Goal: Information Seeking & Learning: Compare options

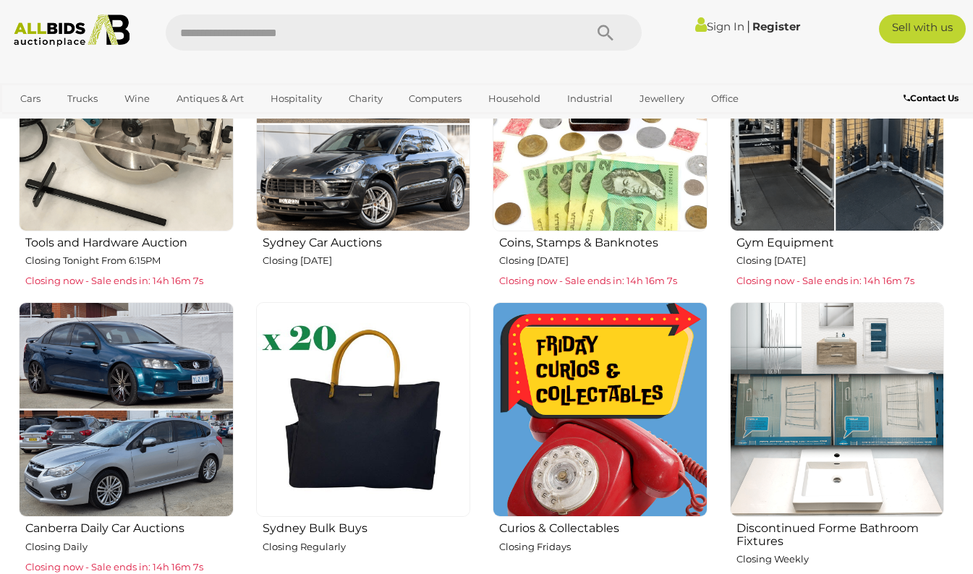
scroll to position [651, 0]
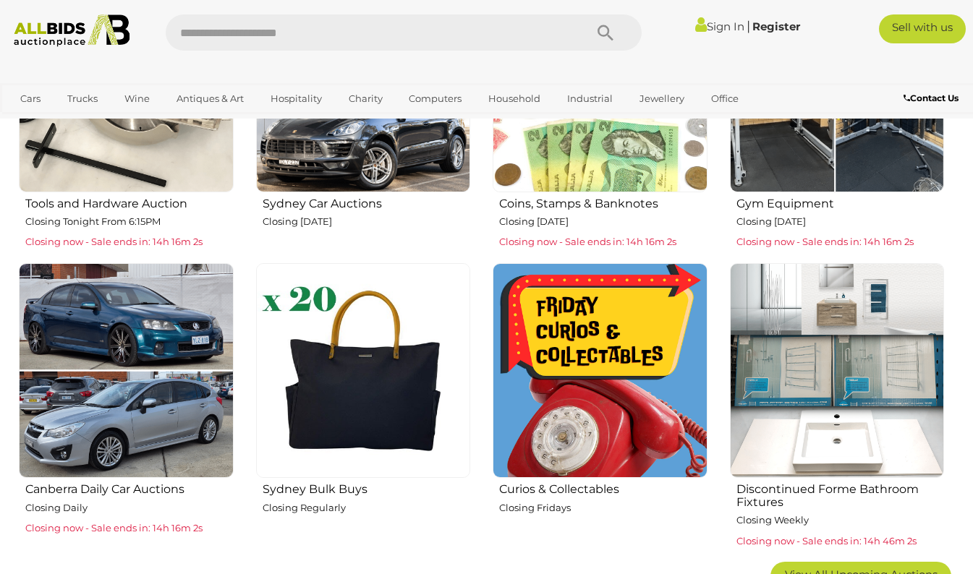
click at [779, 163] on img at bounding box center [837, 85] width 215 height 215
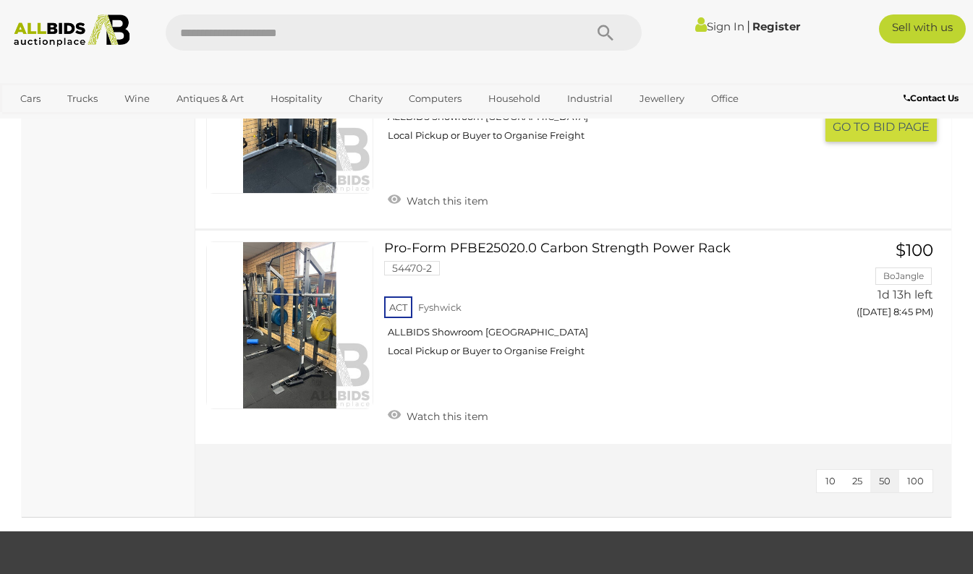
scroll to position [1663, 0]
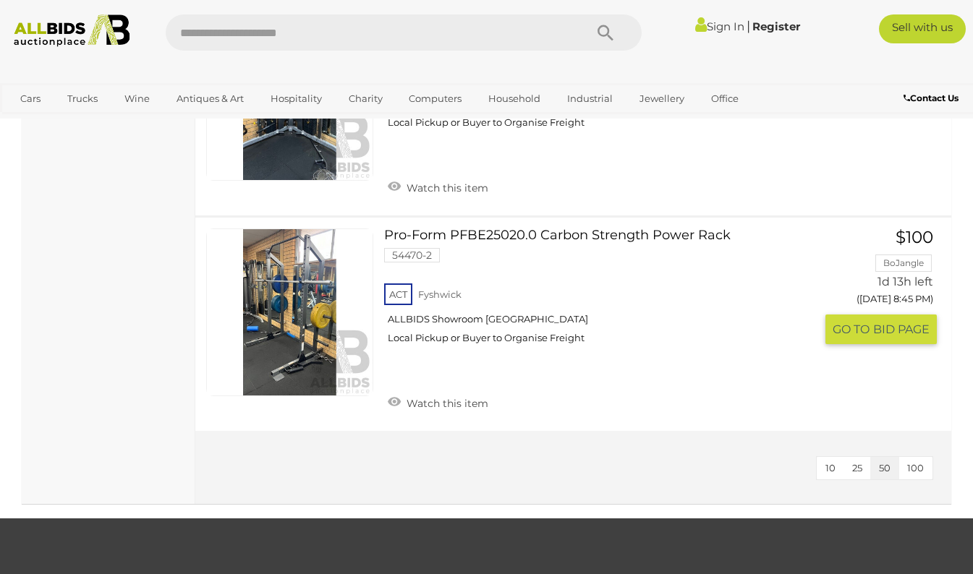
click at [306, 275] on link at bounding box center [289, 311] width 167 height 167
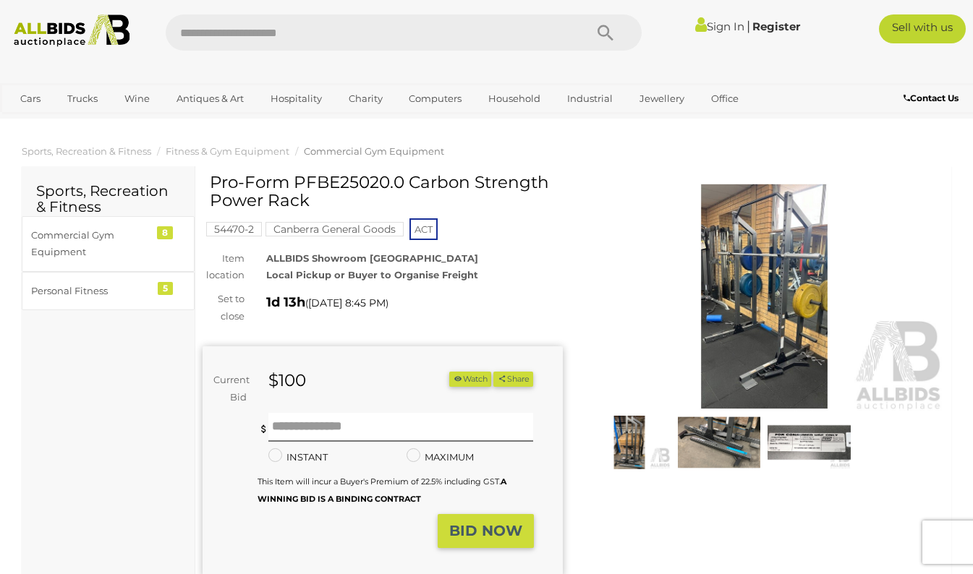
click at [783, 306] on img at bounding box center [764, 297] width 360 height 232
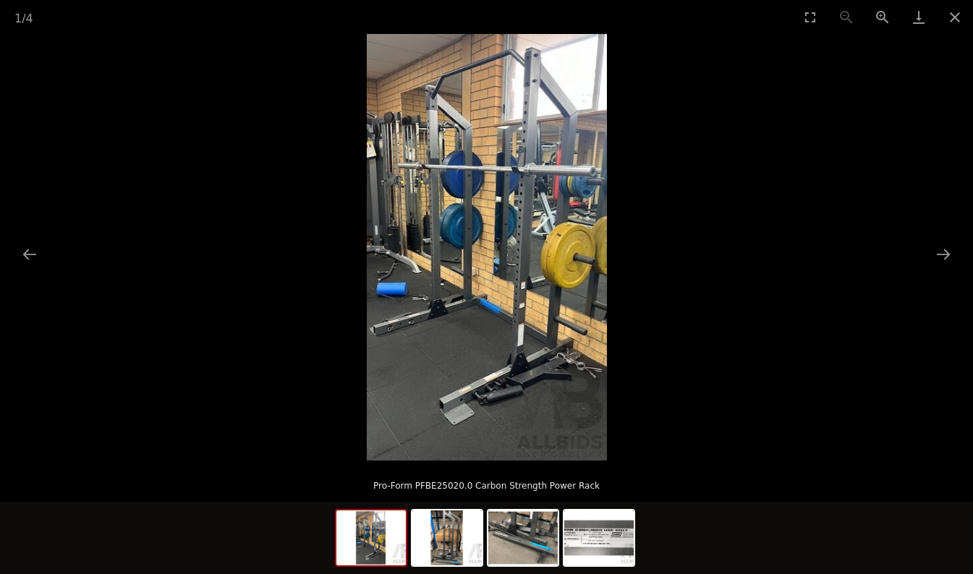
scroll to position [506, 0]
click at [958, 17] on button "Close gallery" at bounding box center [954, 17] width 36 height 34
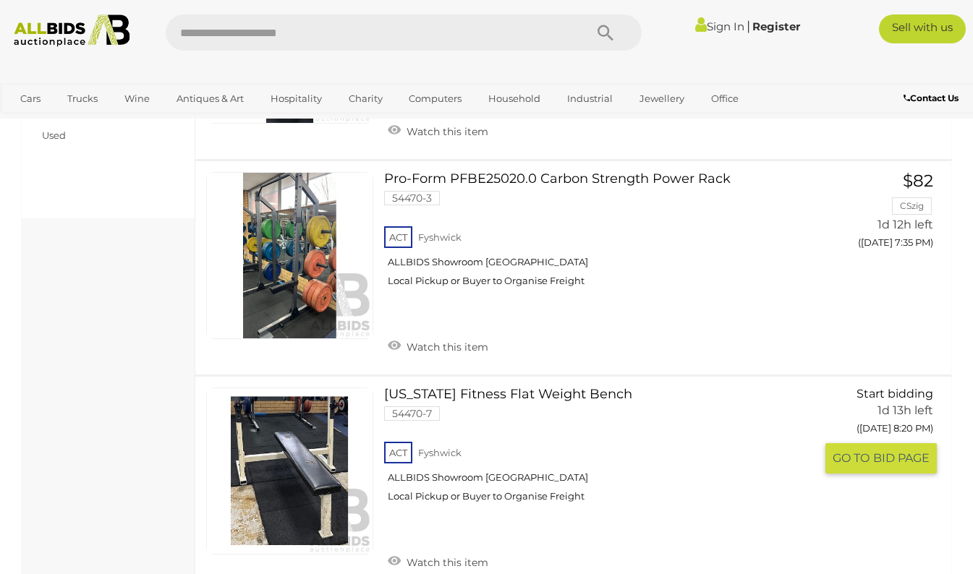
scroll to position [576, 0]
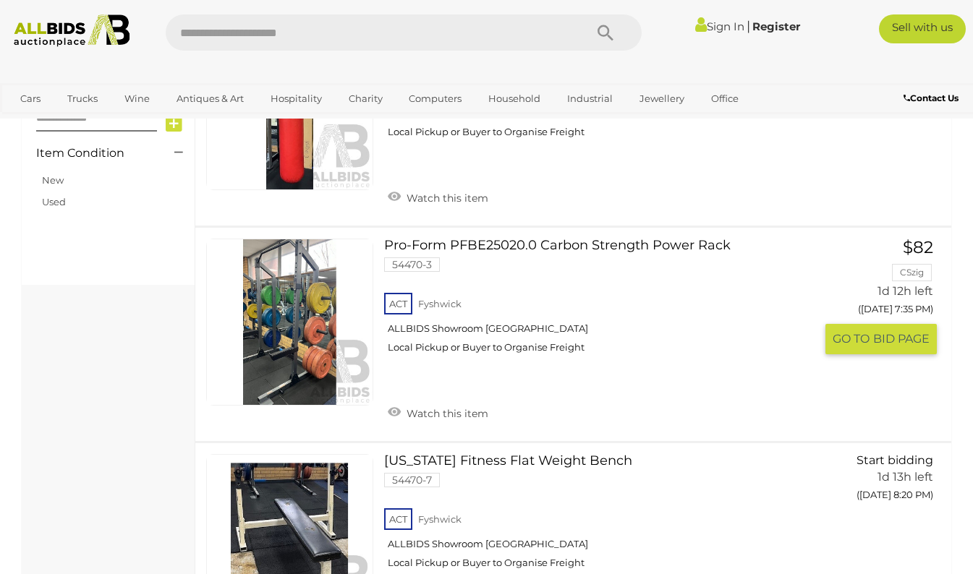
click at [490, 244] on link "Pro-Form PFBE25020.0 Carbon Strength Power Rack 54470-3 ACT Fyshwick ALLBIDS Sh…" at bounding box center [604, 302] width 419 height 127
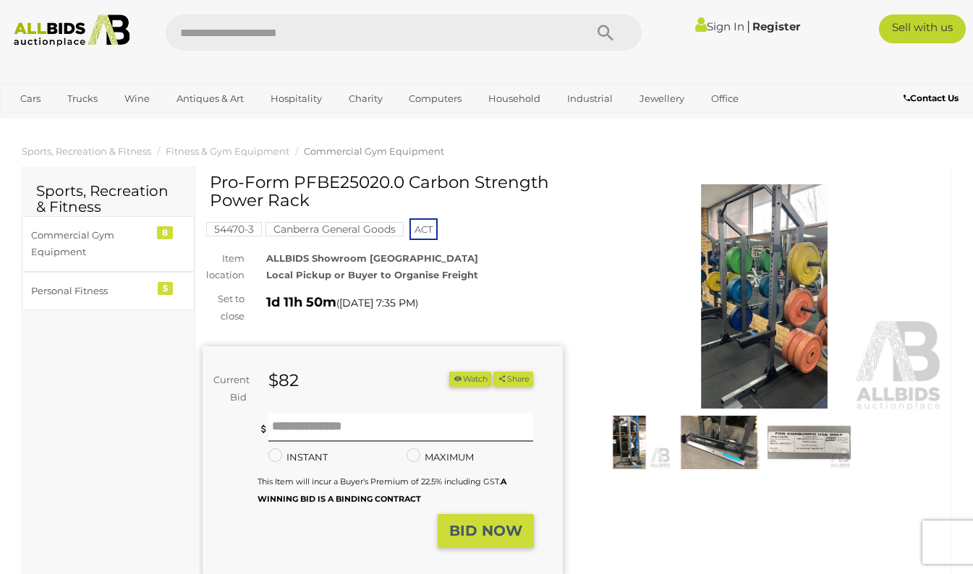
click at [732, 294] on img at bounding box center [764, 297] width 360 height 232
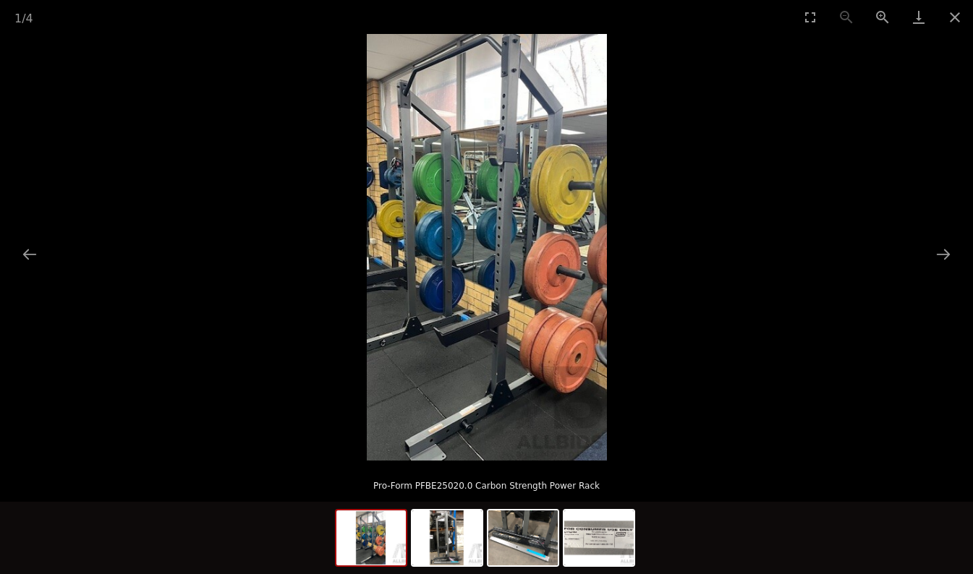
click at [955, 17] on button "Close gallery" at bounding box center [954, 17] width 36 height 34
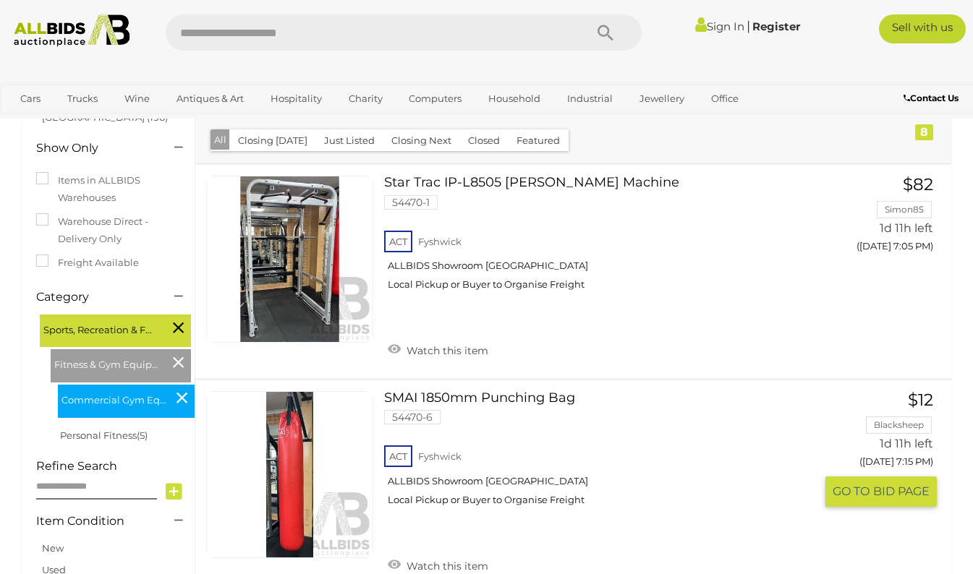
scroll to position [150, 0]
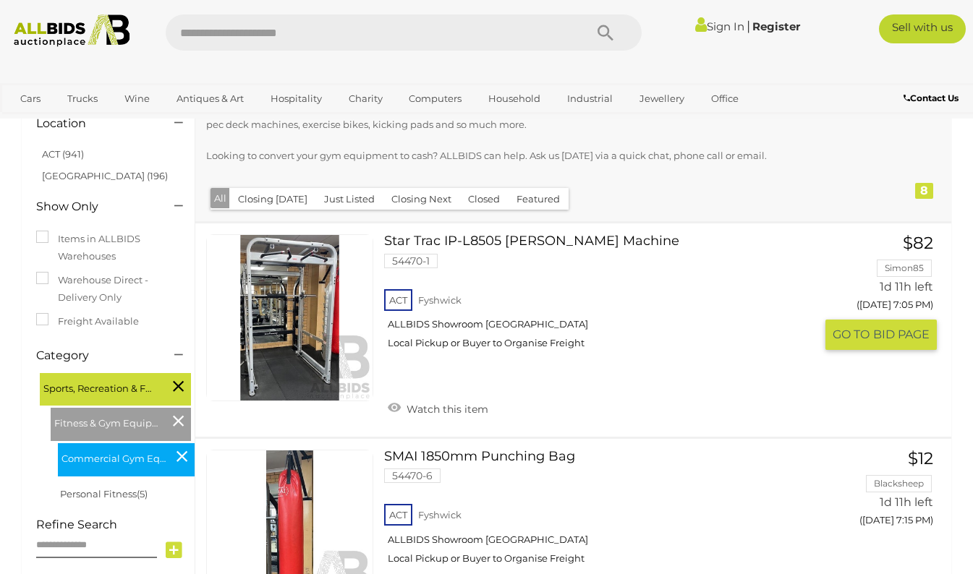
click at [501, 242] on link "Star Trac IP-L8505 [PERSON_NAME] Machine 54470-1 ACT Fyshwick ALLBIDS Showroom …" at bounding box center [604, 297] width 419 height 127
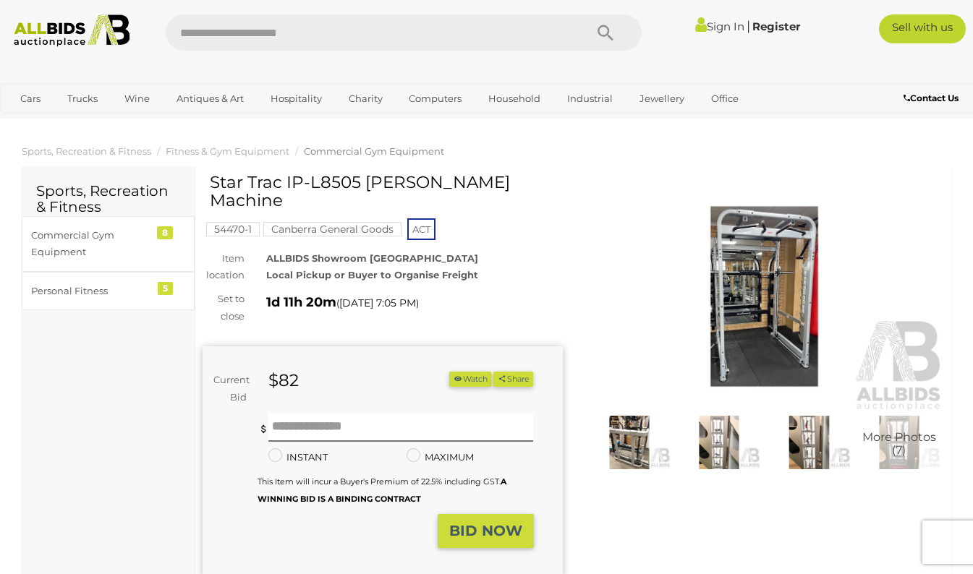
click at [748, 287] on img at bounding box center [764, 297] width 360 height 232
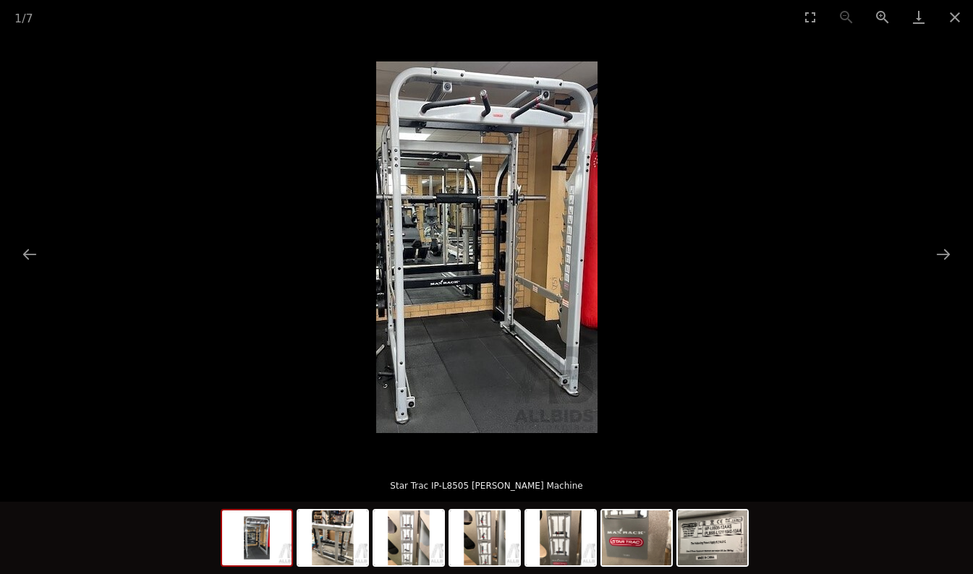
click at [328, 539] on img at bounding box center [332, 538] width 69 height 55
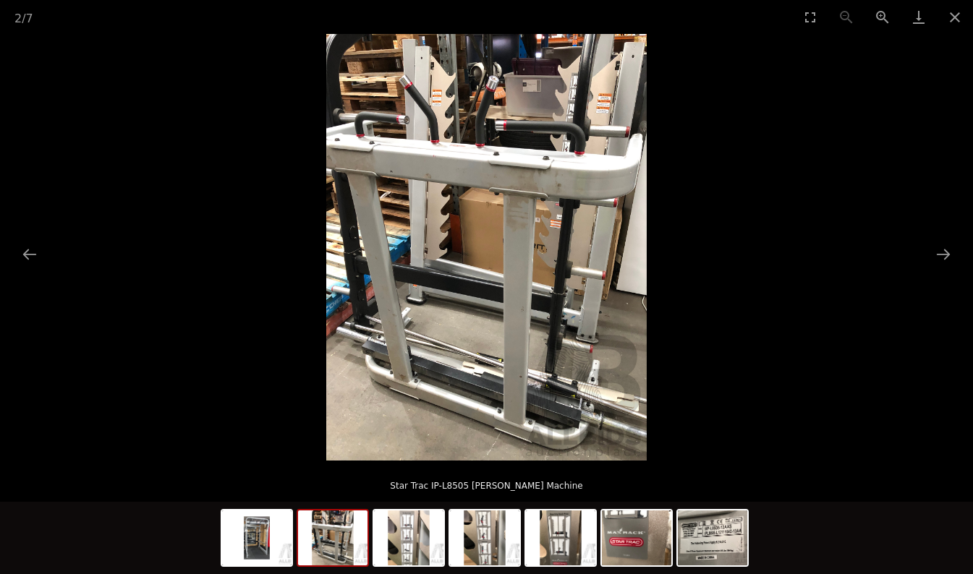
click at [404, 544] on img at bounding box center [408, 538] width 69 height 55
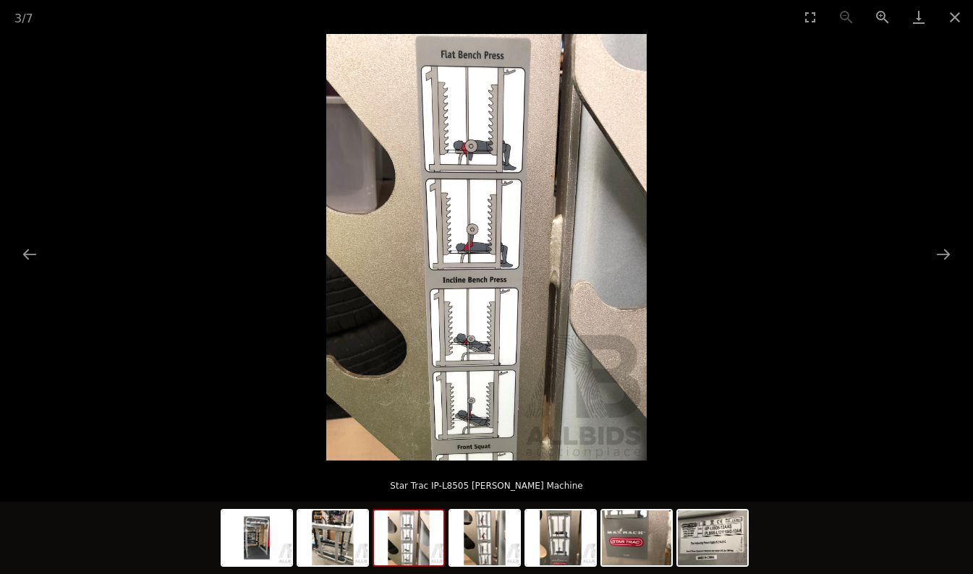
click at [477, 549] on img at bounding box center [484, 538] width 69 height 55
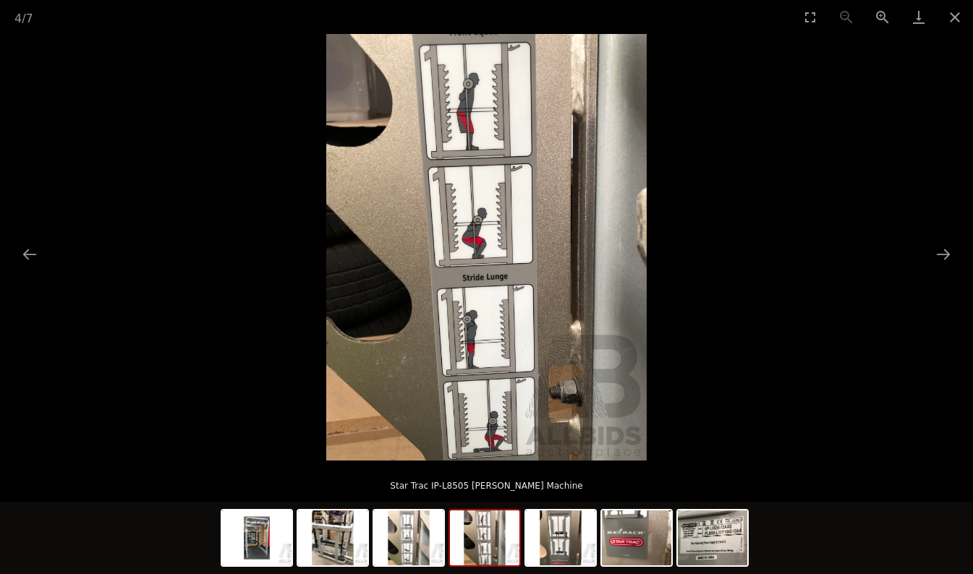
click at [552, 544] on img at bounding box center [560, 538] width 69 height 55
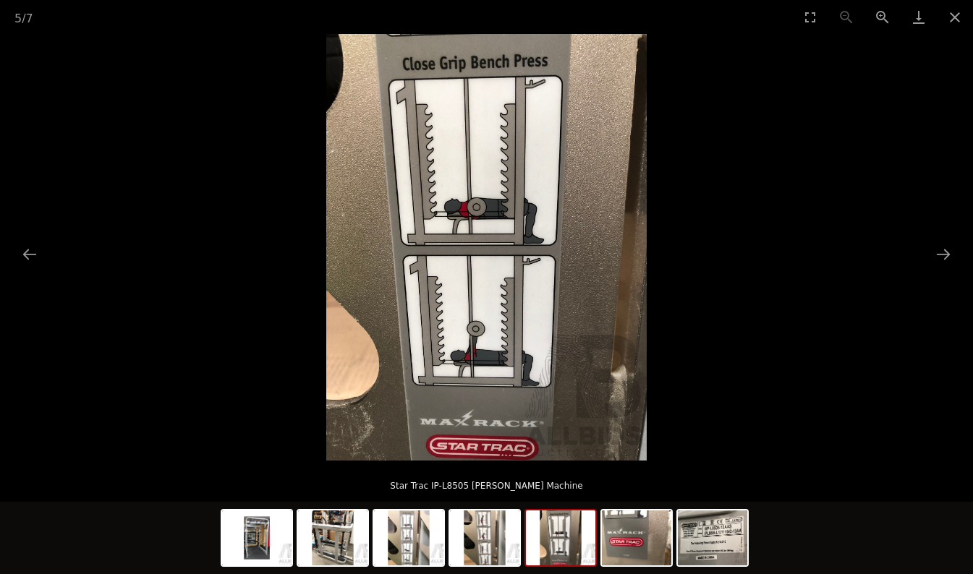
click at [619, 542] on img at bounding box center [636, 538] width 69 height 55
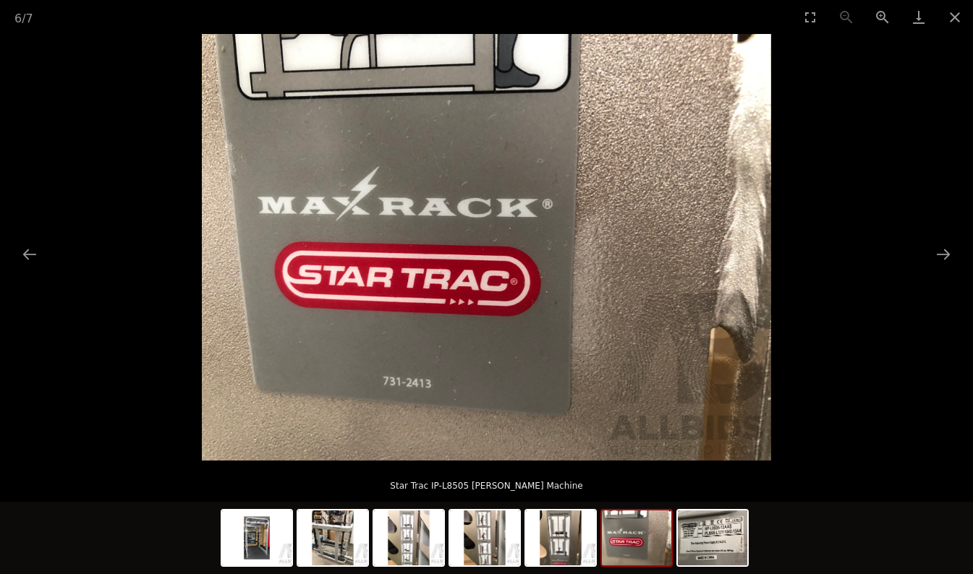
click at [262, 545] on img at bounding box center [256, 538] width 69 height 55
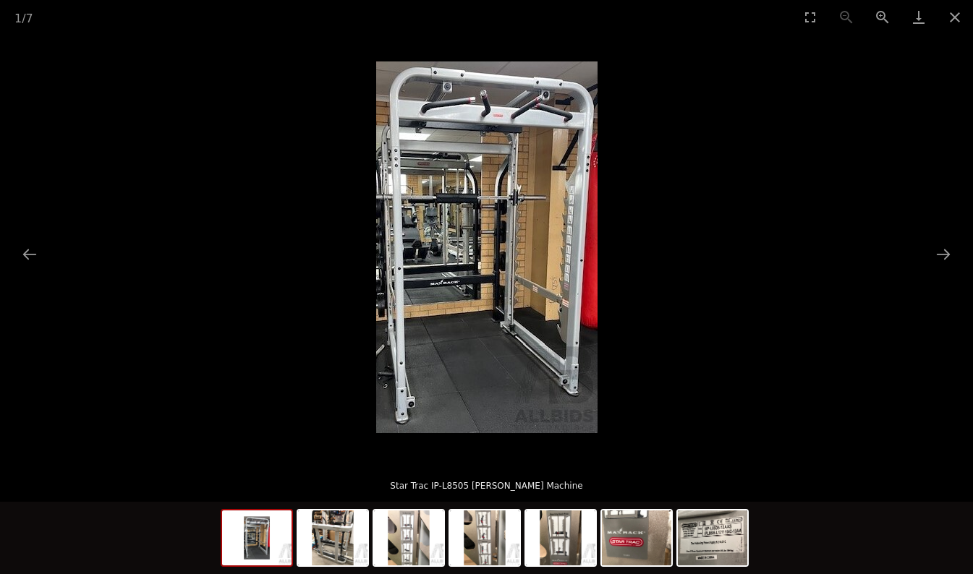
click at [481, 253] on img at bounding box center [486, 247] width 221 height 372
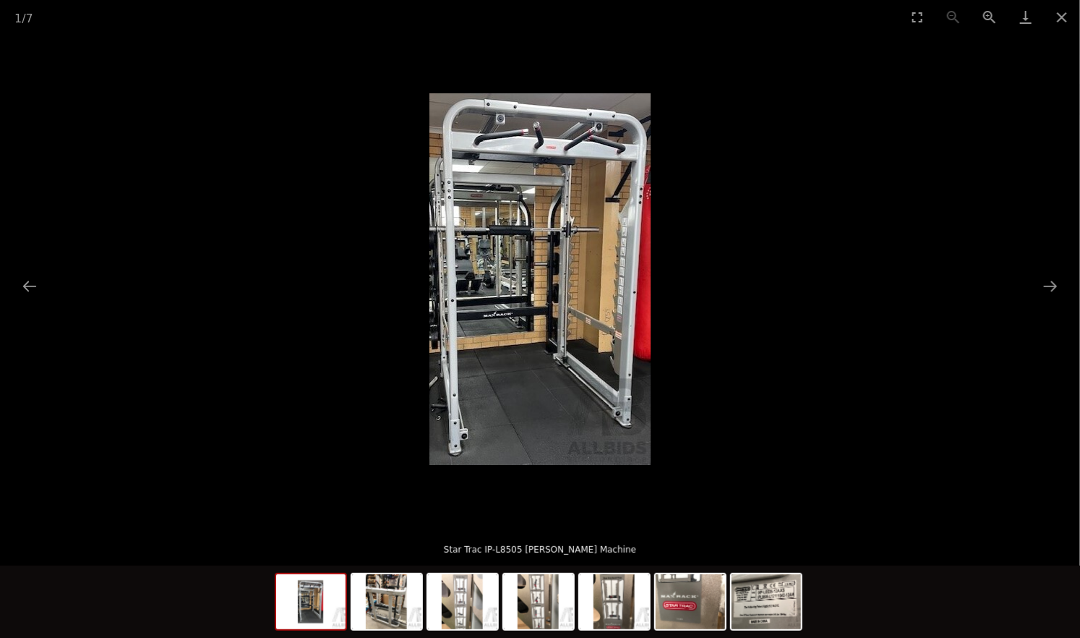
click at [752, 251] on picture at bounding box center [540, 279] width 1080 height 490
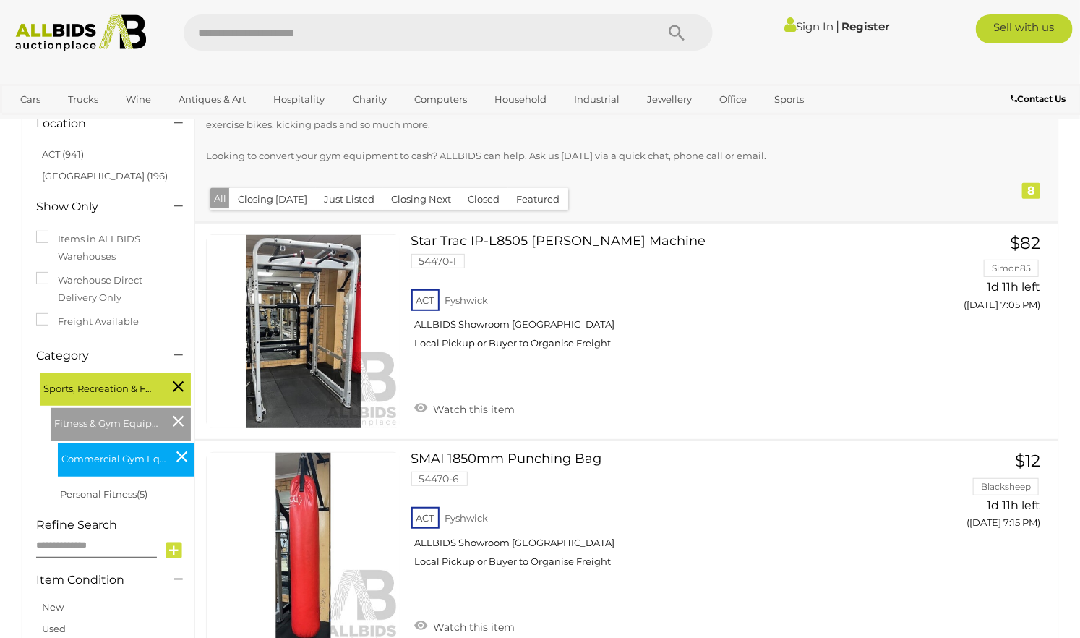
scroll to position [296, 0]
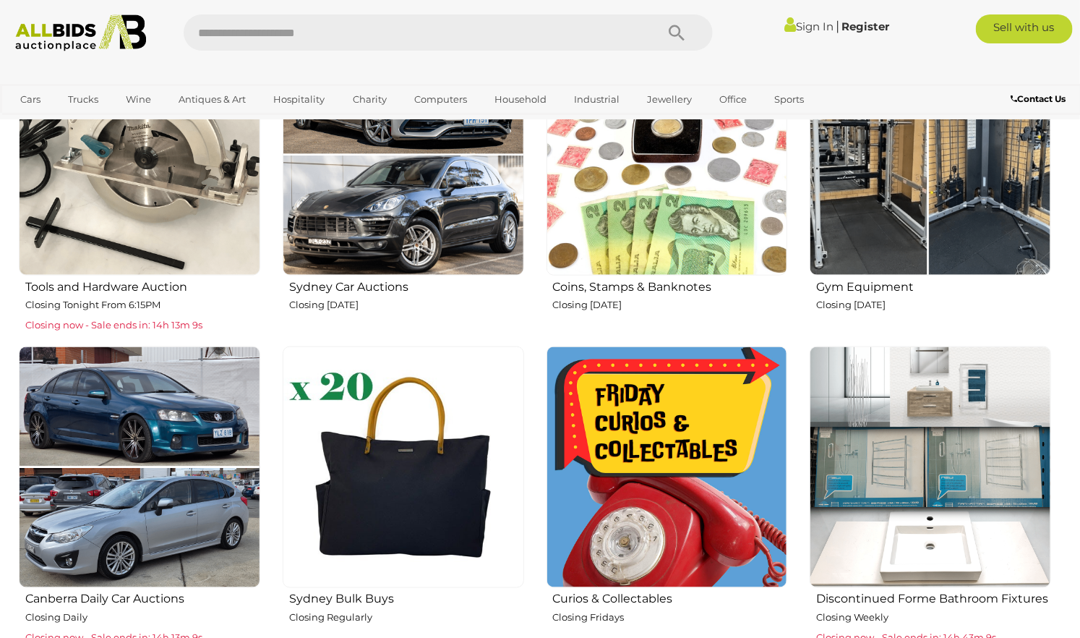
scroll to position [642, 0]
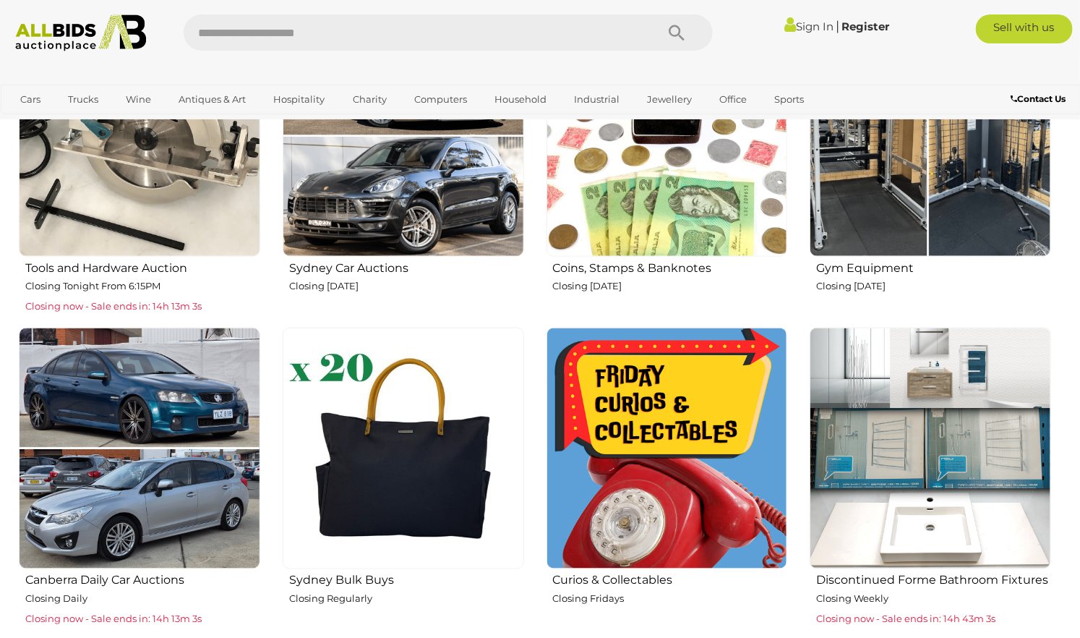
click at [602, 405] on img at bounding box center [668, 449] width 242 height 242
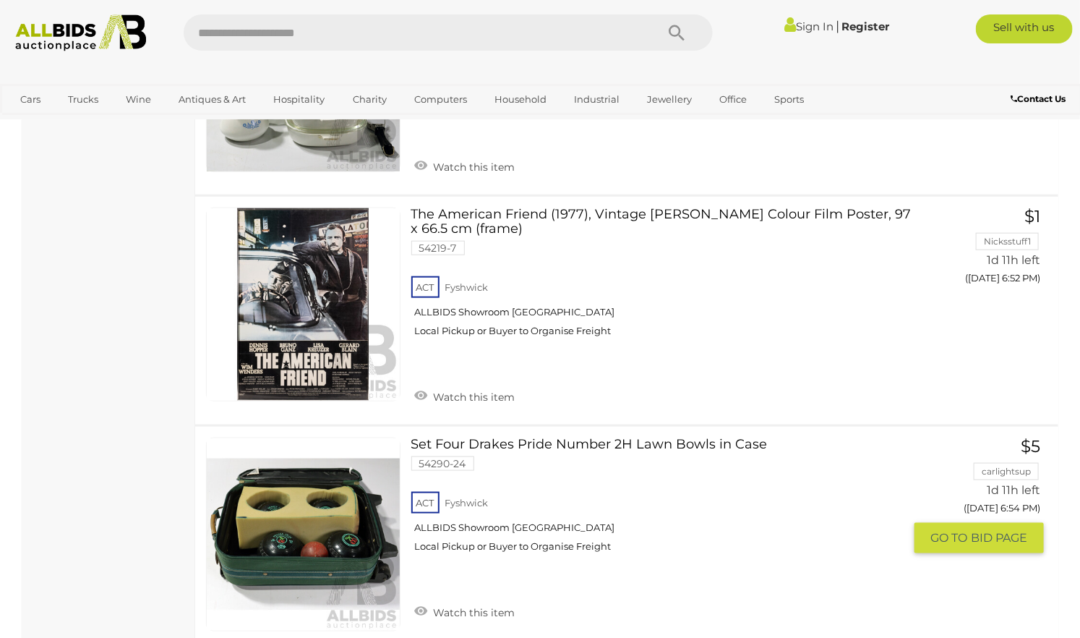
scroll to position [3053, 0]
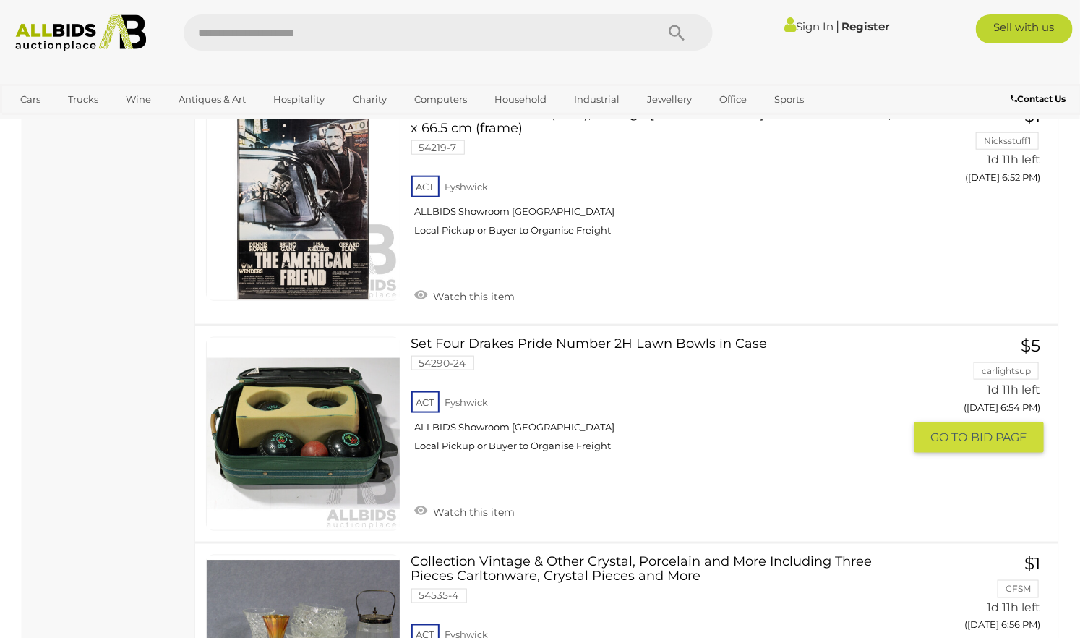
click at [529, 341] on link "Set Four Drakes Pride Number 2H Lawn Bowls in Case 54290-24 ACT Fyshwick" at bounding box center [663, 400] width 482 height 127
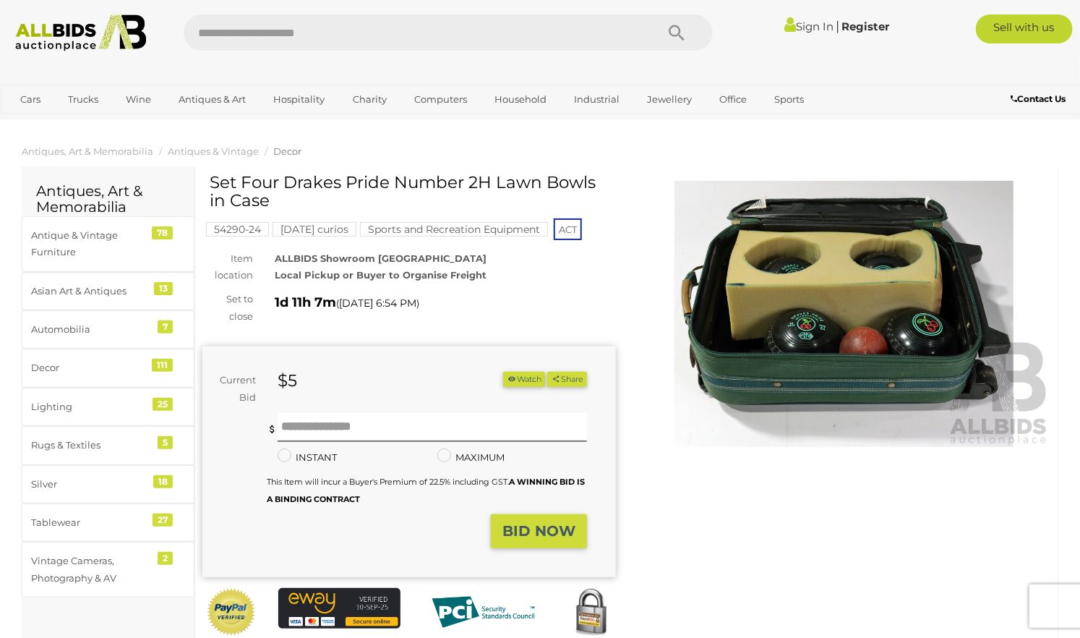
click at [822, 302] on img at bounding box center [845, 314] width 414 height 267
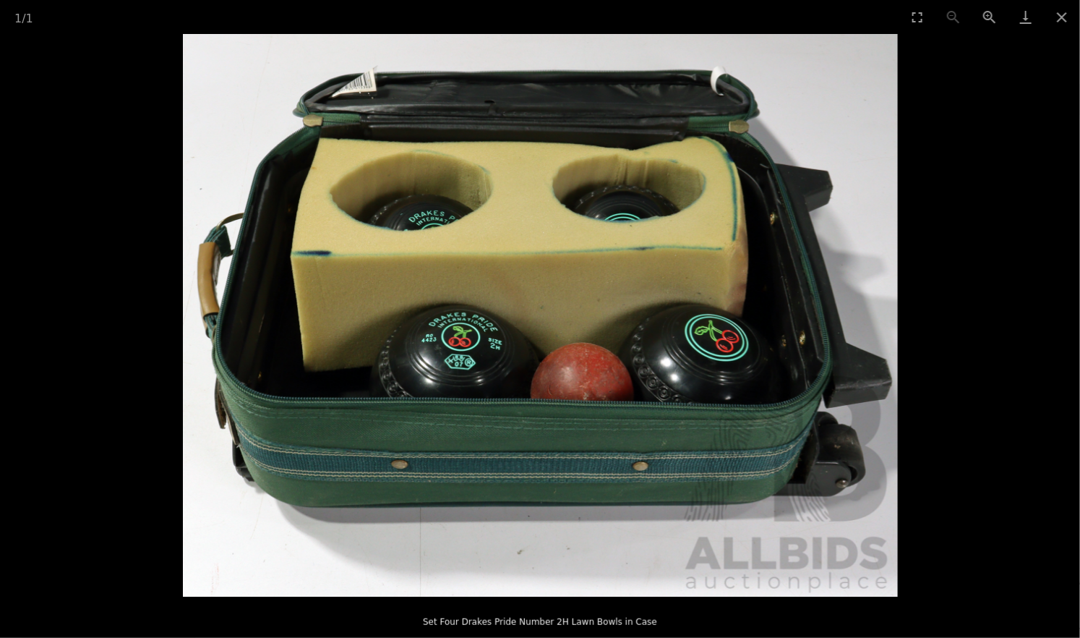
click at [1061, 14] on button "Close gallery" at bounding box center [1062, 17] width 36 height 34
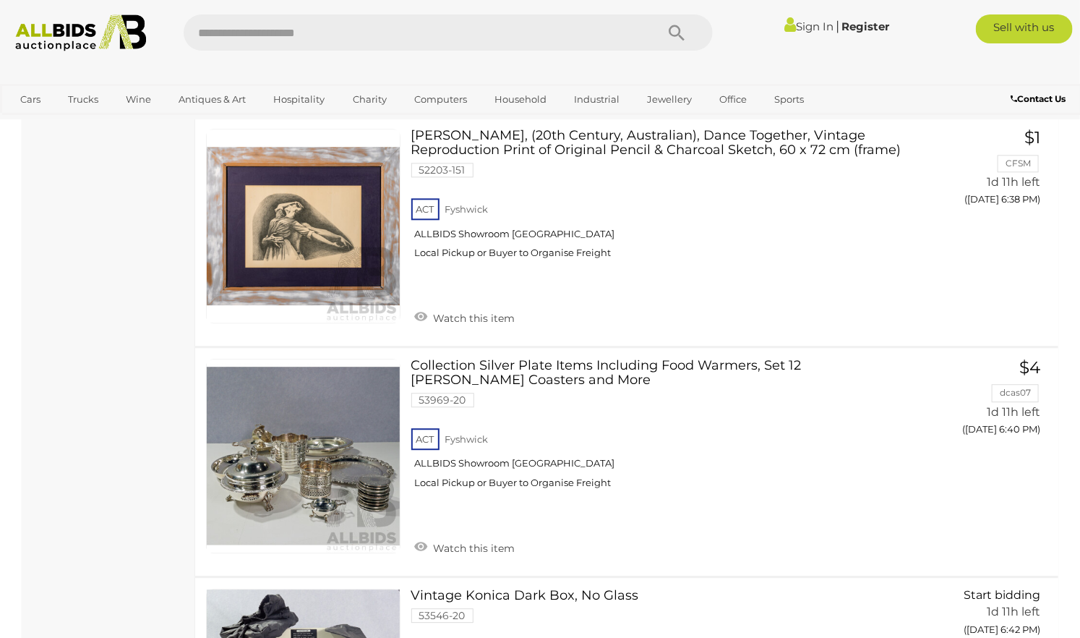
scroll to position [810, 0]
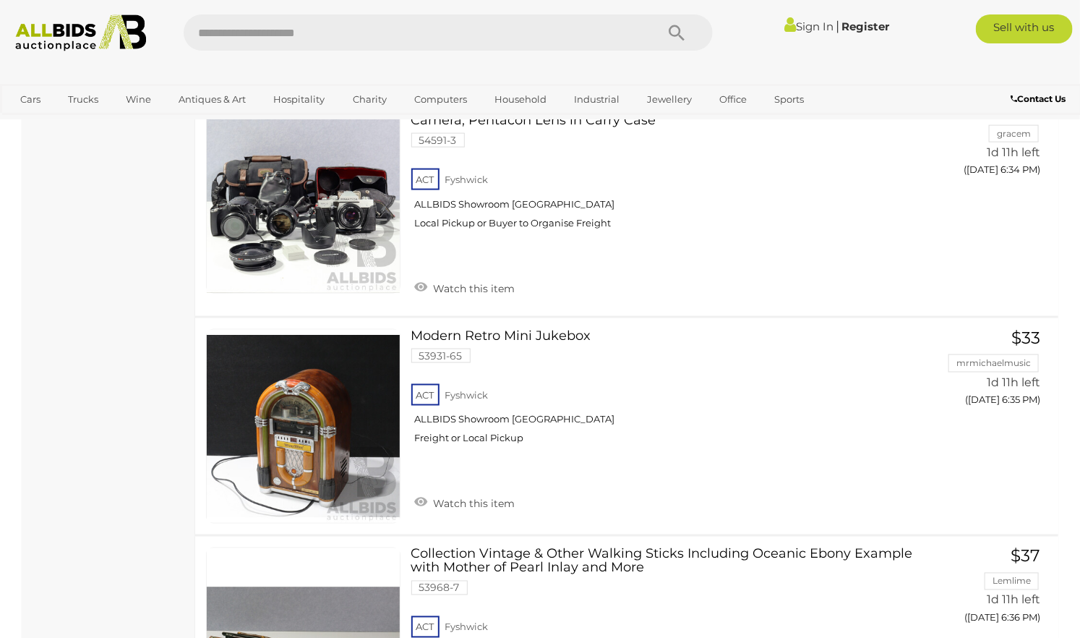
click link "Sign In"
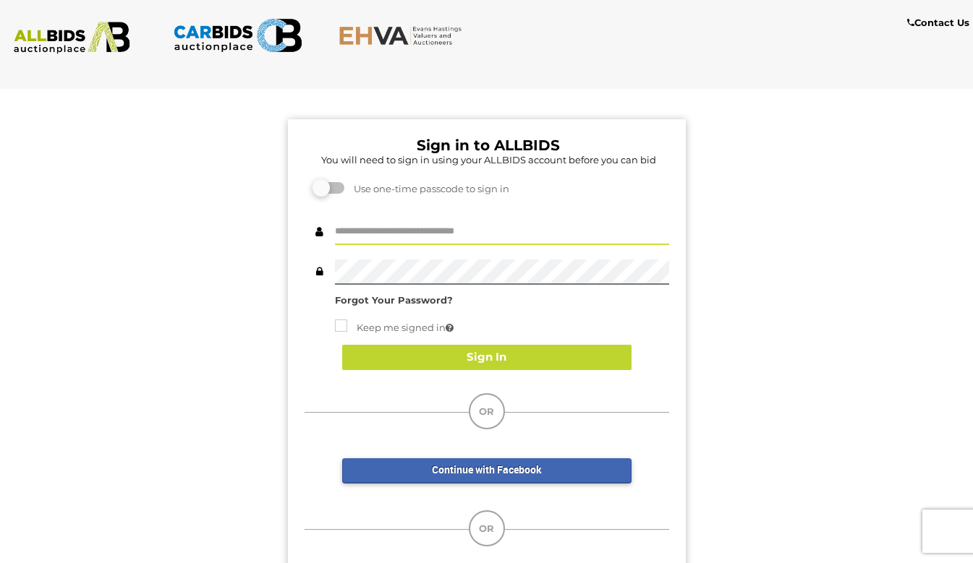
click at [439, 228] on input "text" at bounding box center [502, 232] width 334 height 25
type input "**********"
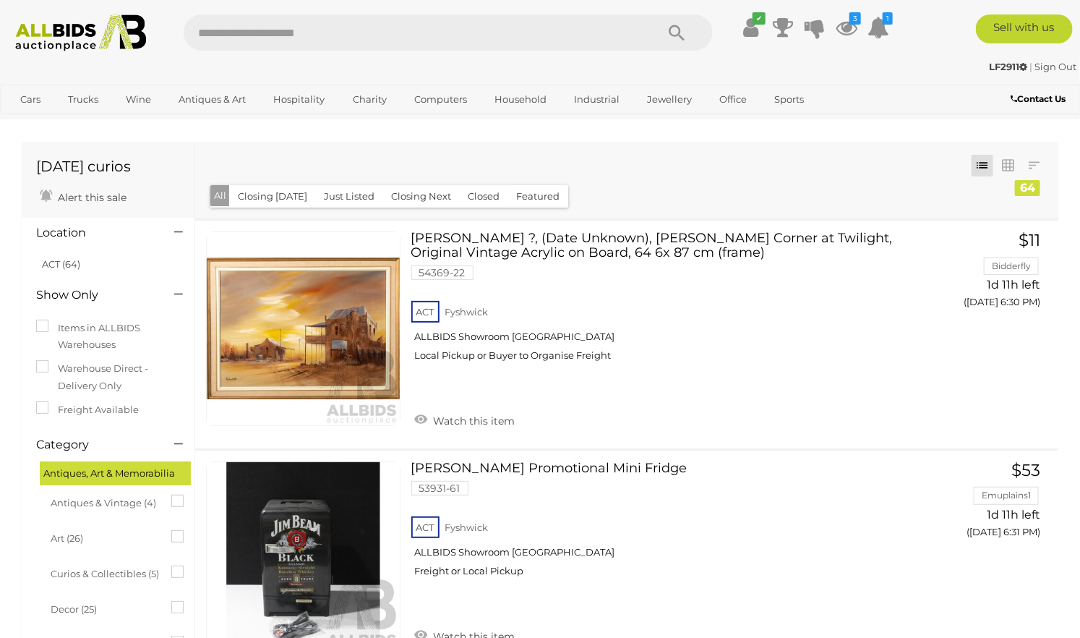
scroll to position [3301, 0]
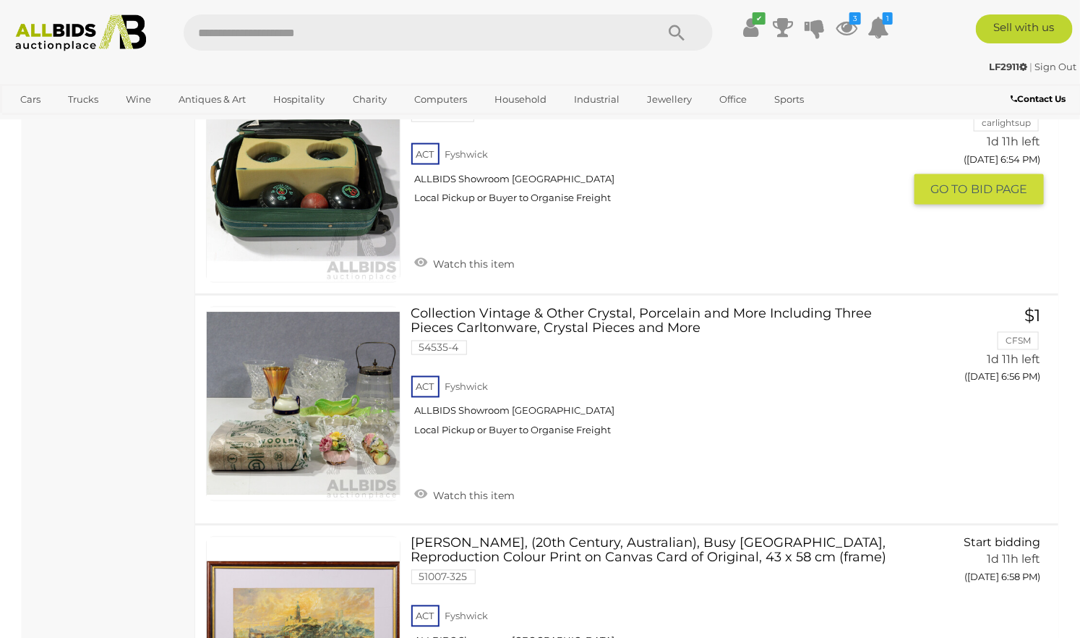
click at [423, 255] on link "Watch this item" at bounding box center [465, 263] width 108 height 22
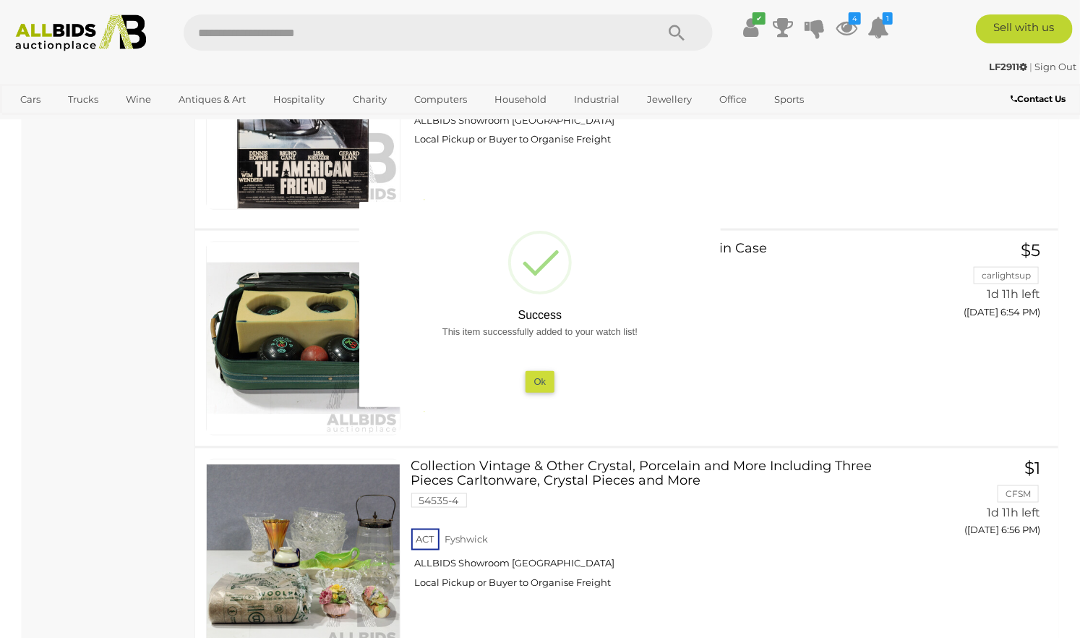
scroll to position [2578, 0]
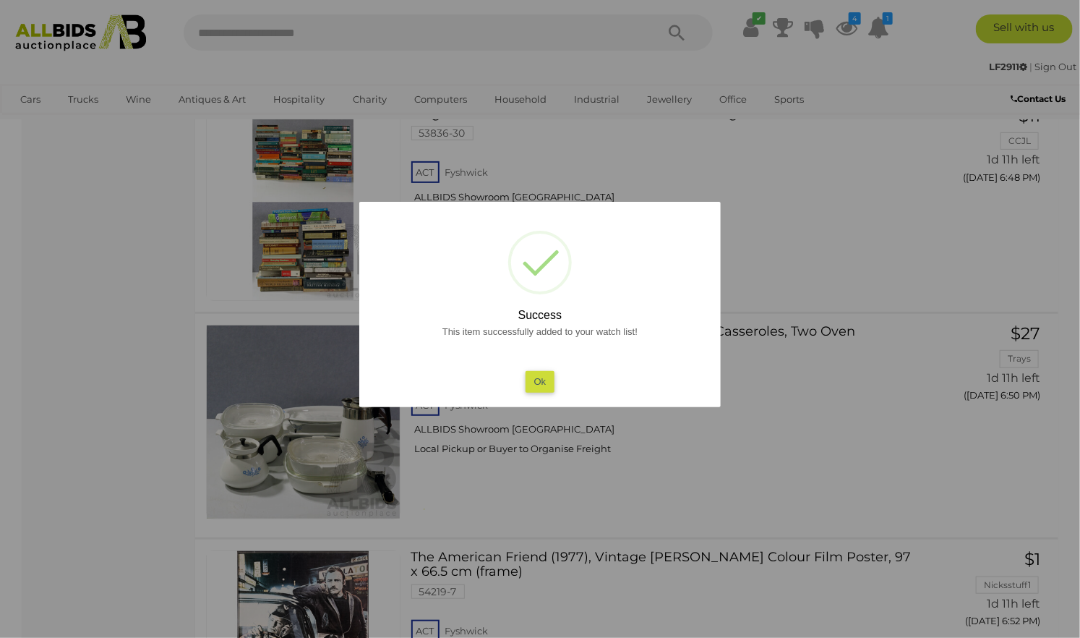
click at [543, 378] on button "Ok" at bounding box center [541, 381] width 30 height 21
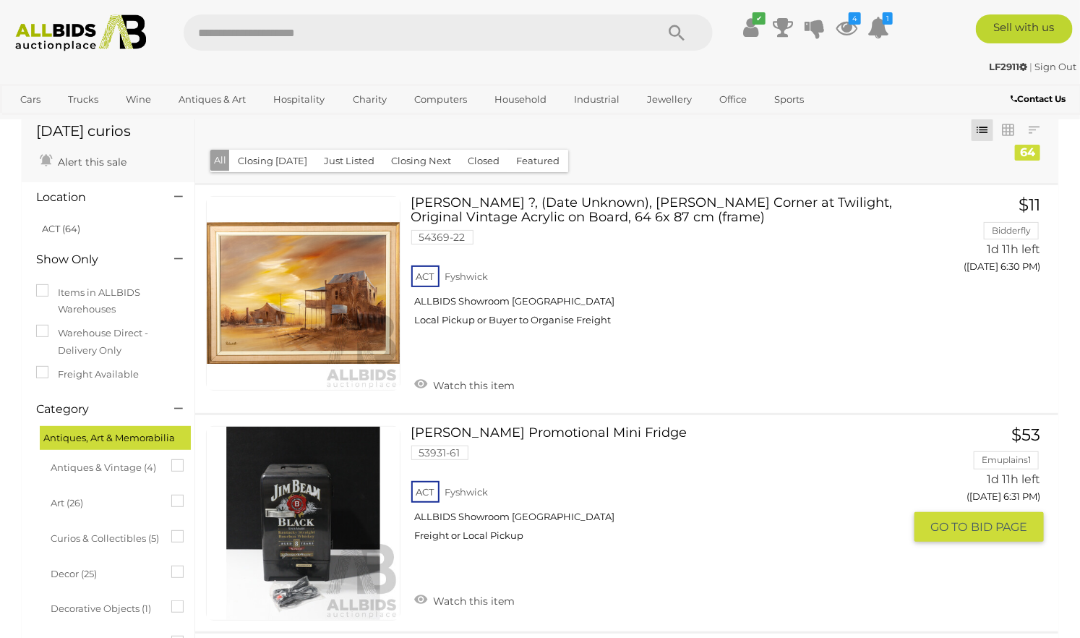
scroll to position [0, 0]
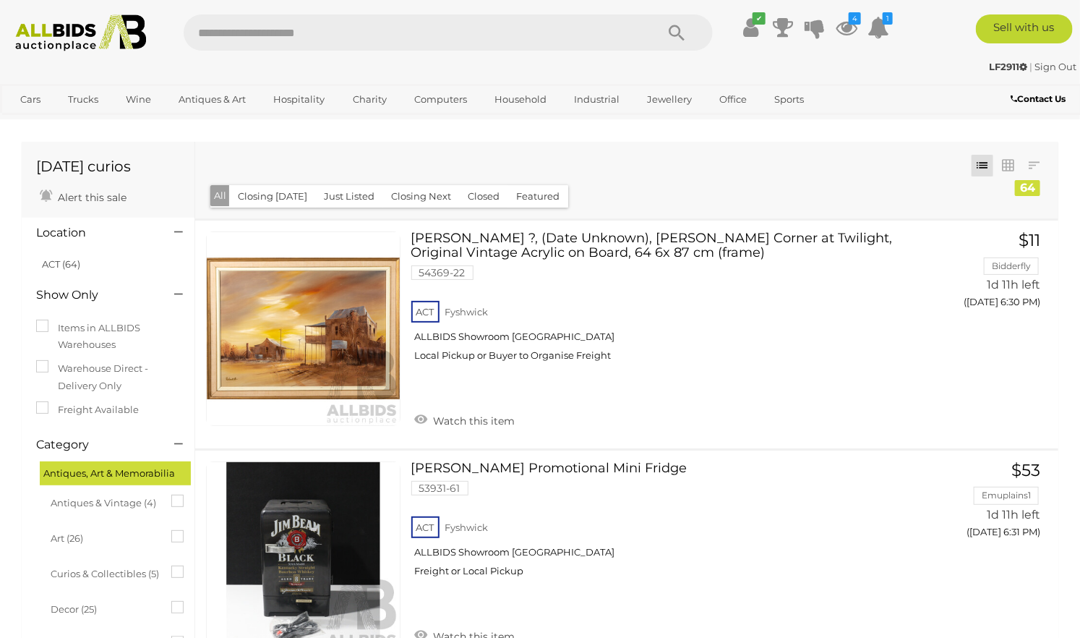
click at [51, 28] on img at bounding box center [81, 32] width 146 height 37
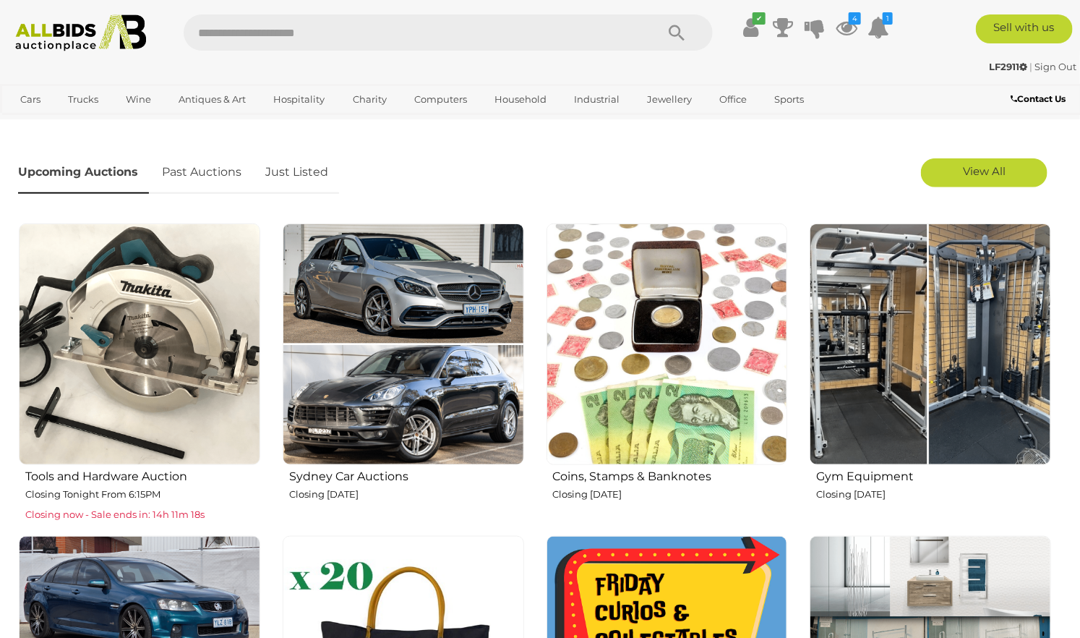
scroll to position [482, 0]
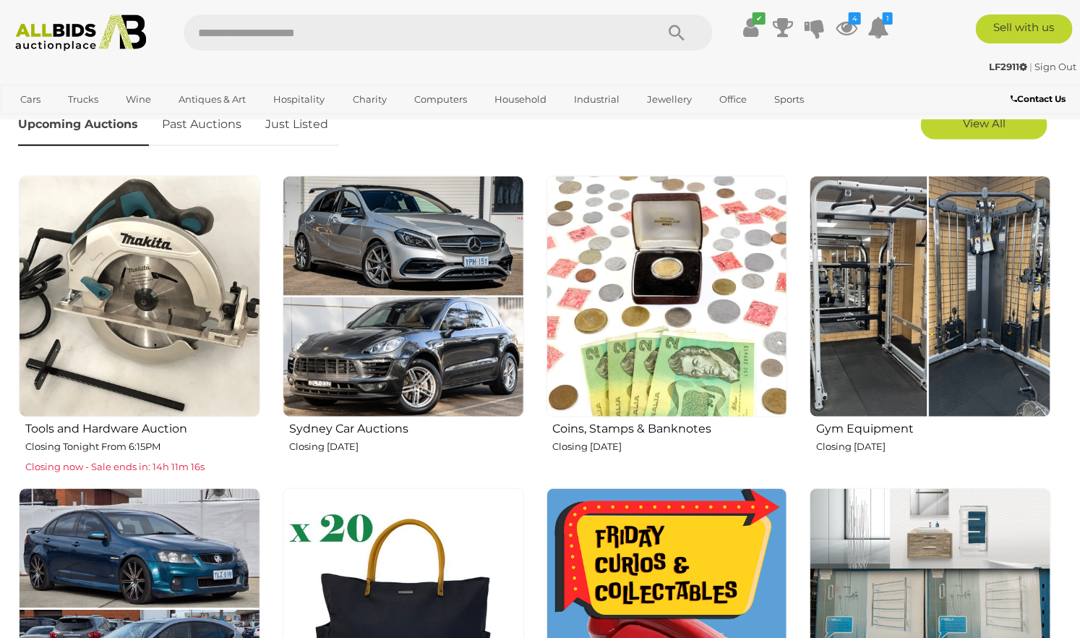
click at [931, 343] on img at bounding box center [931, 297] width 242 height 242
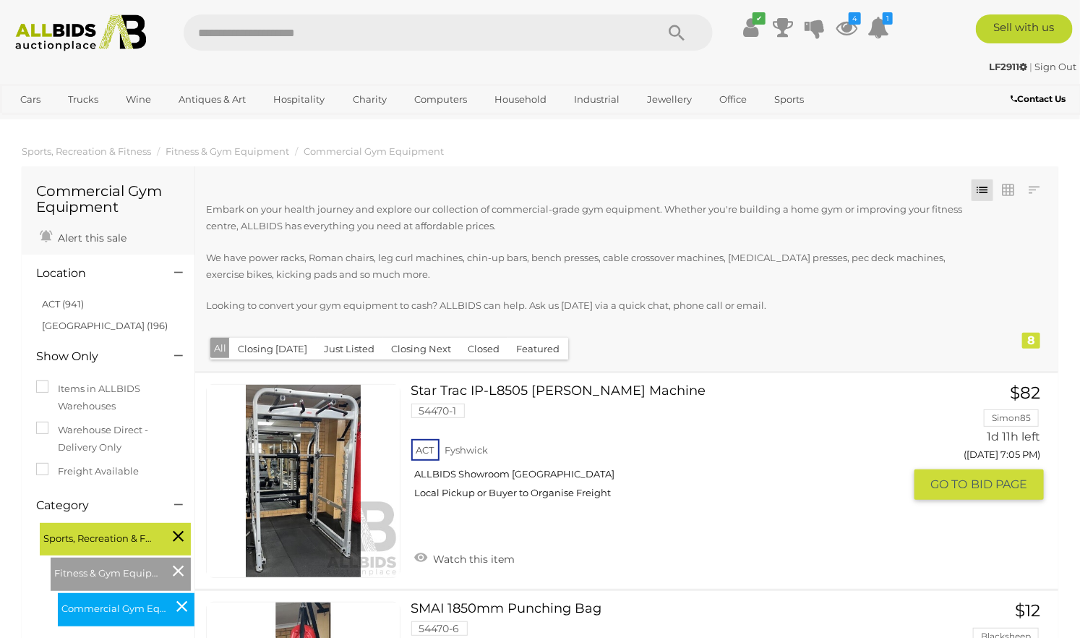
scroll to position [161, 0]
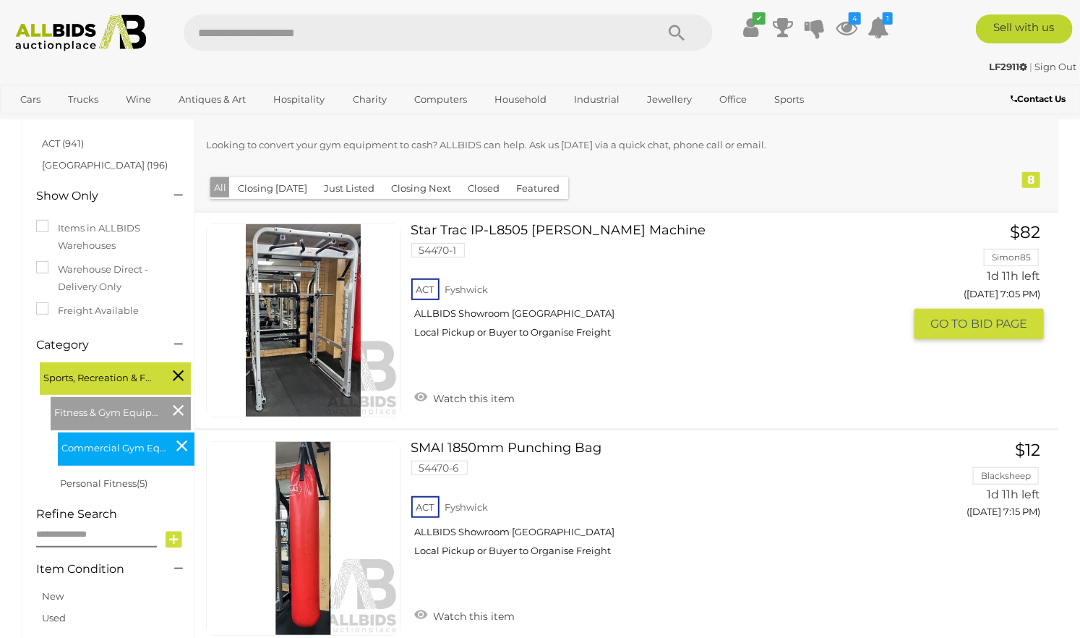
click at [455, 397] on link "Watch this item" at bounding box center [465, 397] width 108 height 22
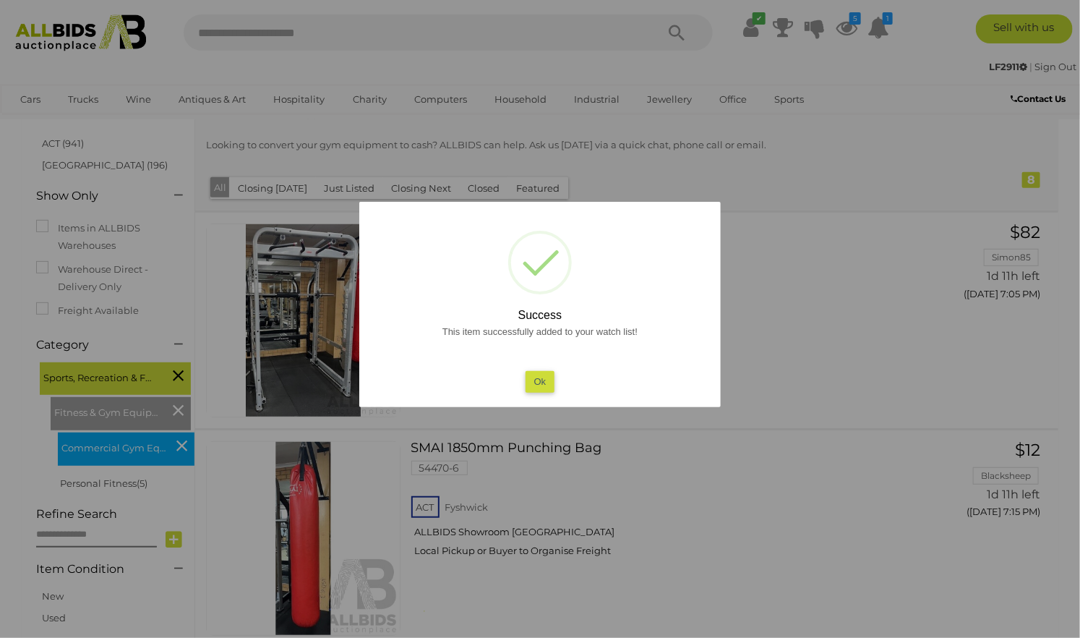
click at [537, 375] on button "Ok" at bounding box center [541, 381] width 30 height 21
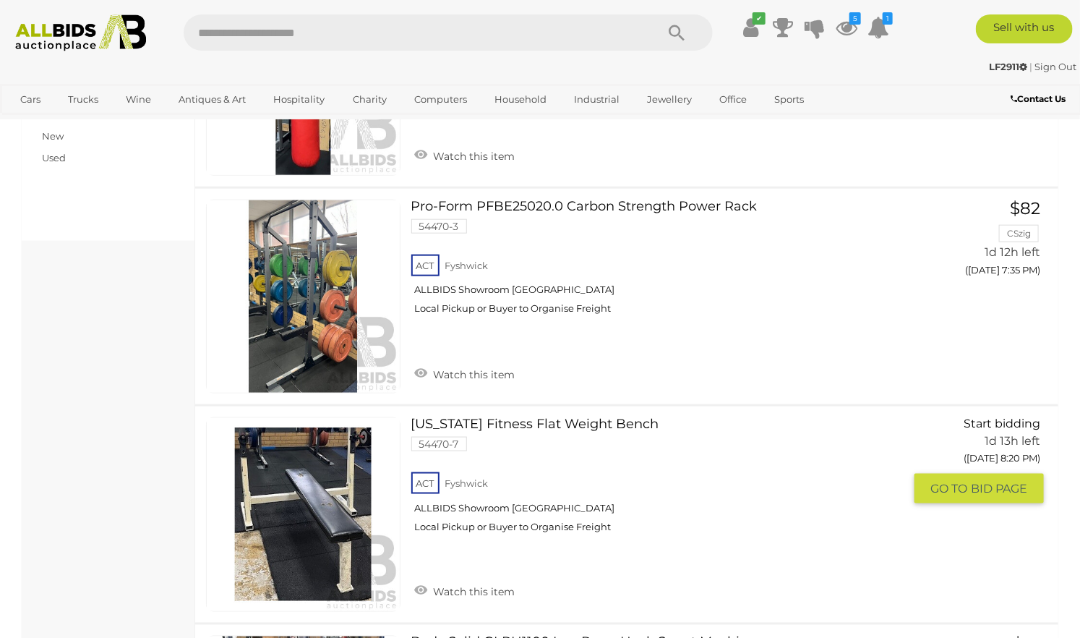
scroll to position [562, 0]
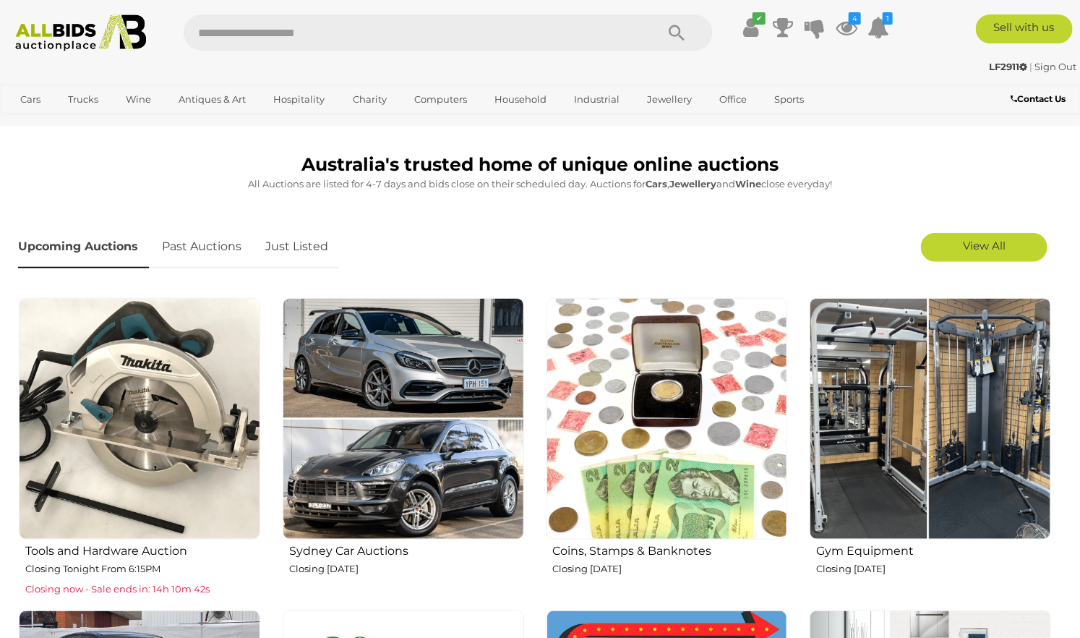
scroll to position [321, 0]
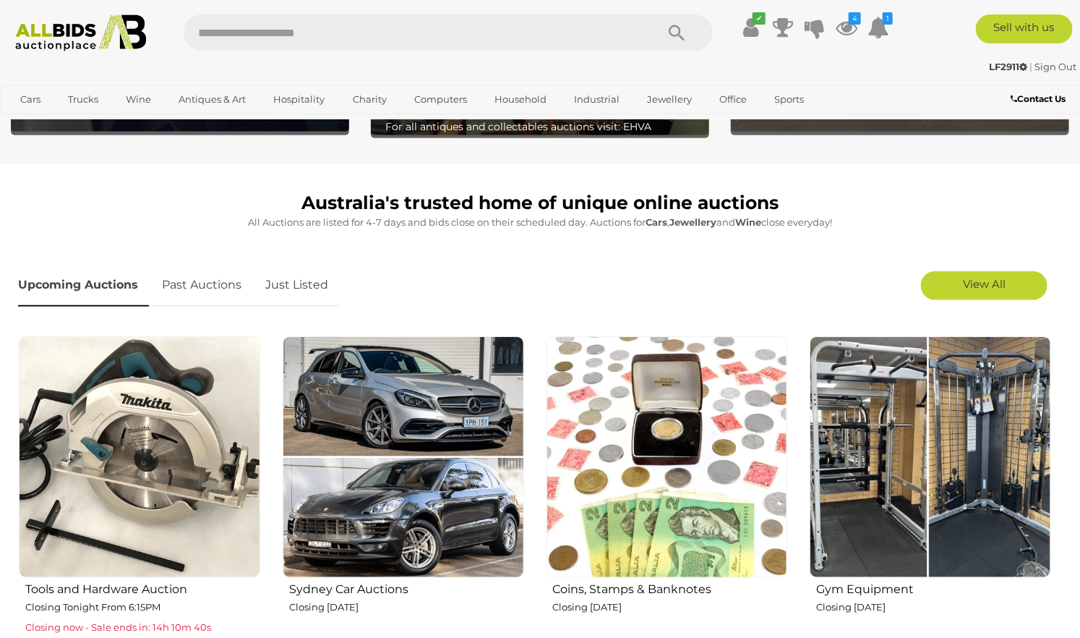
click at [598, 95] on link "Industrial" at bounding box center [597, 99] width 64 height 24
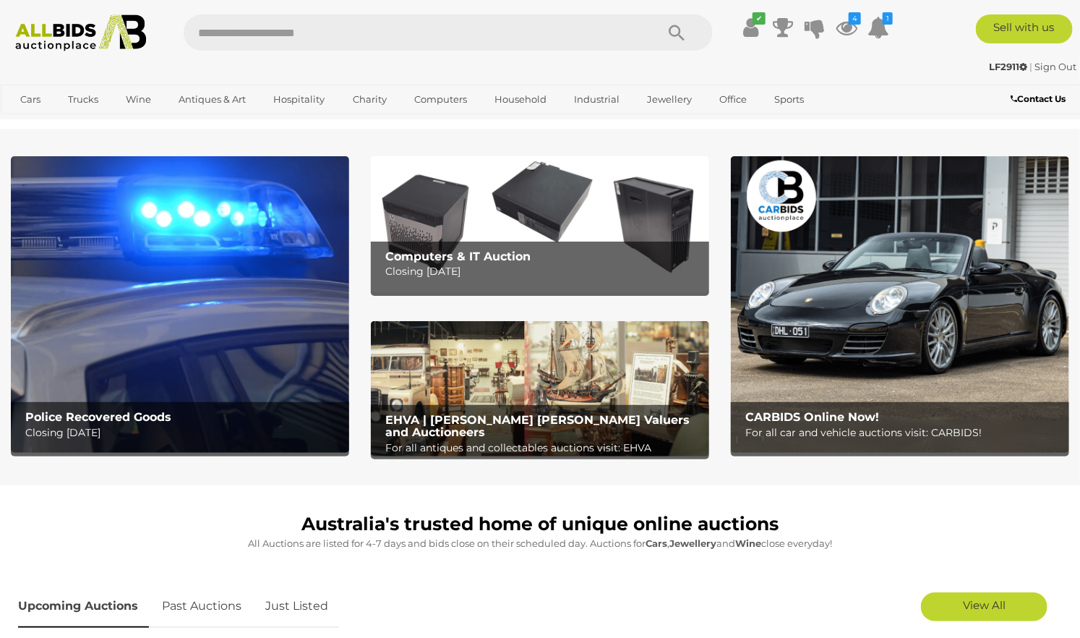
click at [0, 0] on link "Tools & Hardware" at bounding box center [0, 0] width 0 height 0
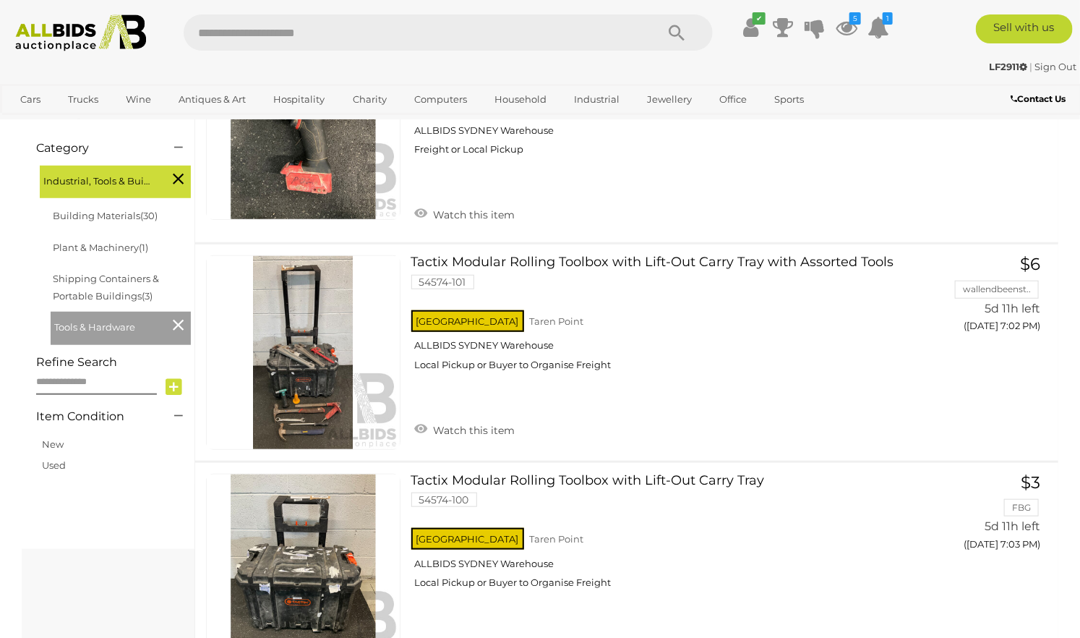
scroll to position [241, 0]
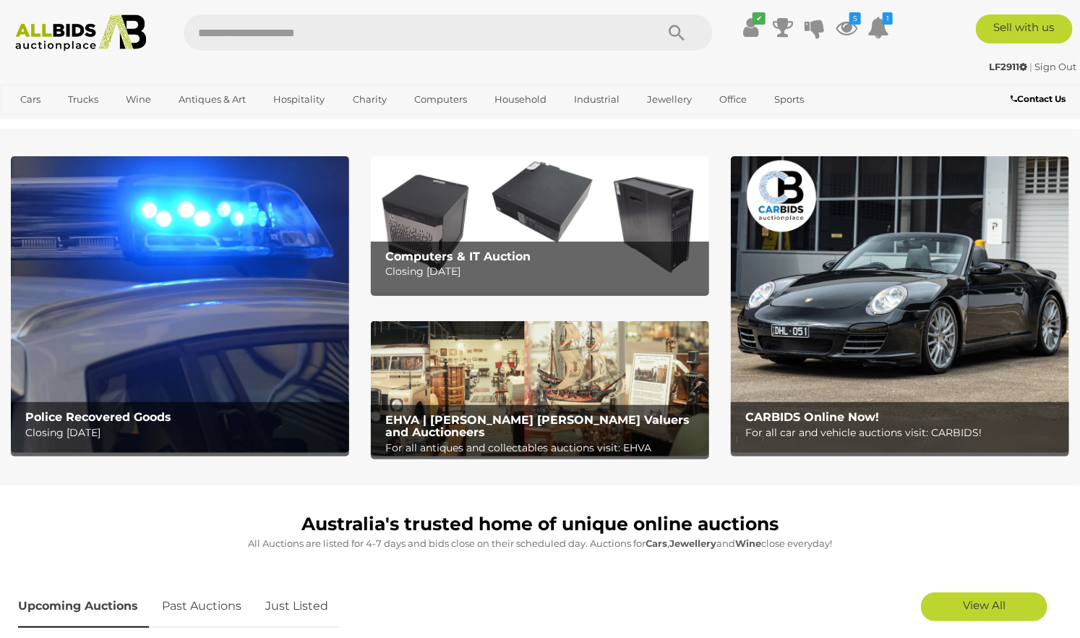
click at [0, 0] on link "Shipping Containers & Portable Buildings" at bounding box center [0, 0] width 0 height 0
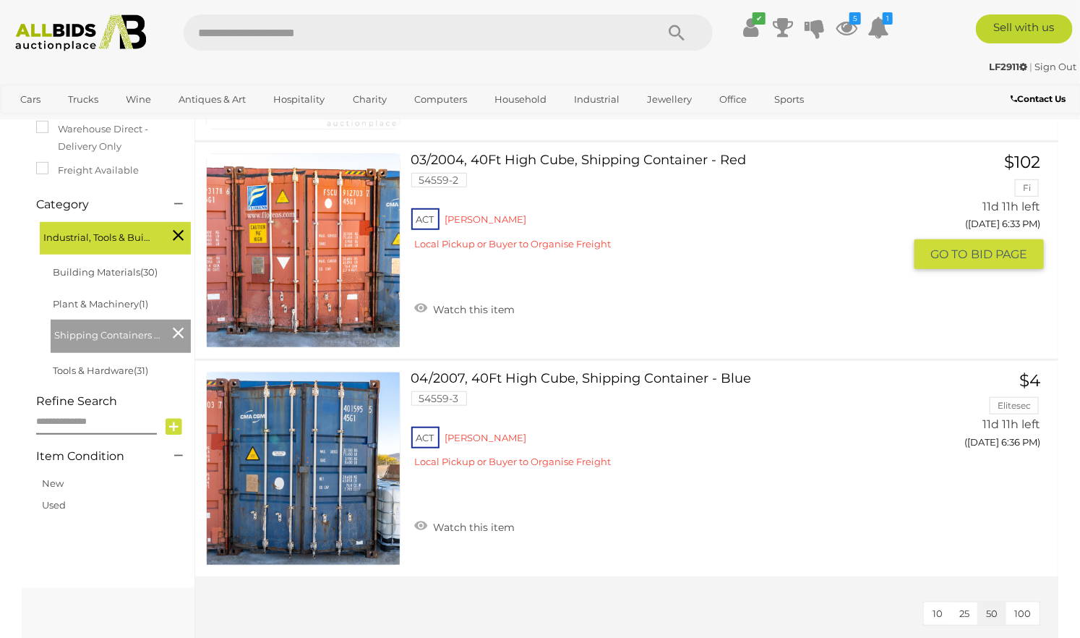
scroll to position [401, 0]
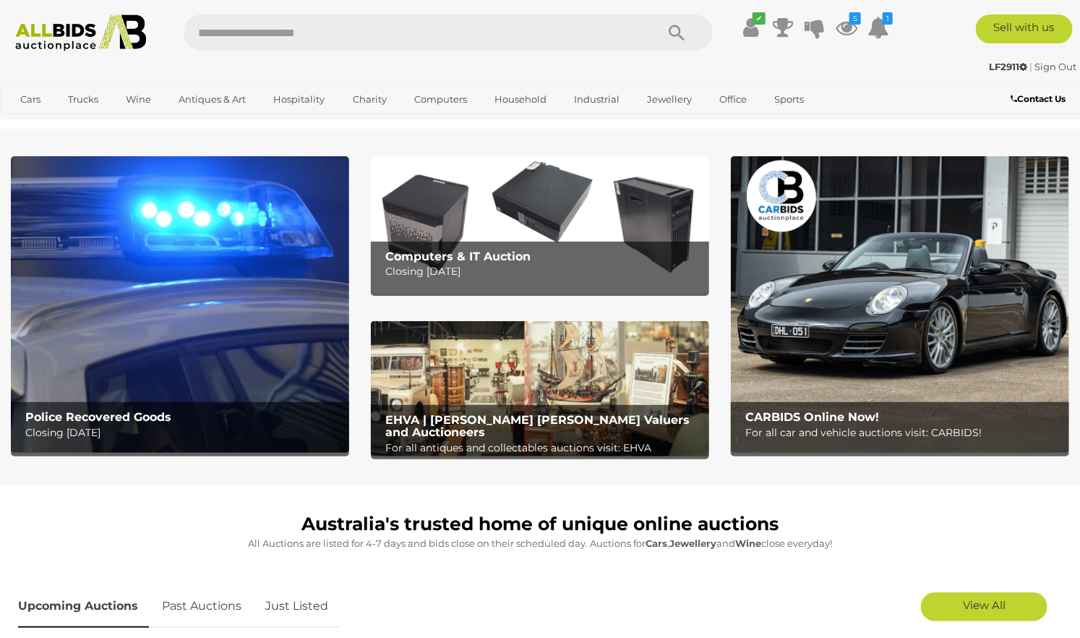
click at [0, 0] on link "Plant & Machinery" at bounding box center [0, 0] width 0 height 0
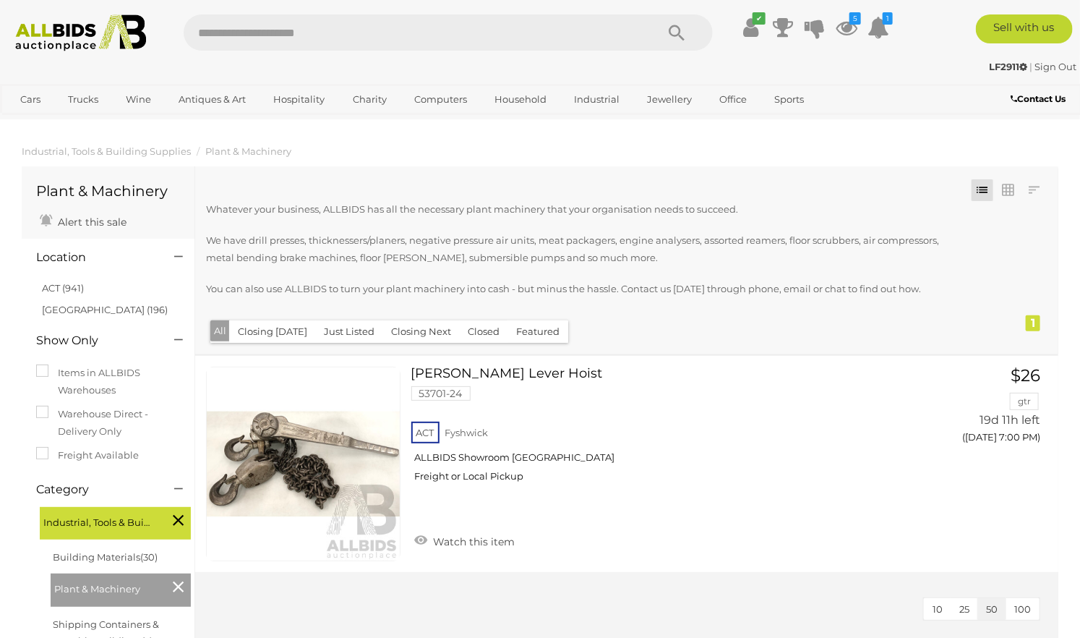
click at [0, 0] on link "Building Materials" at bounding box center [0, 0] width 0 height 0
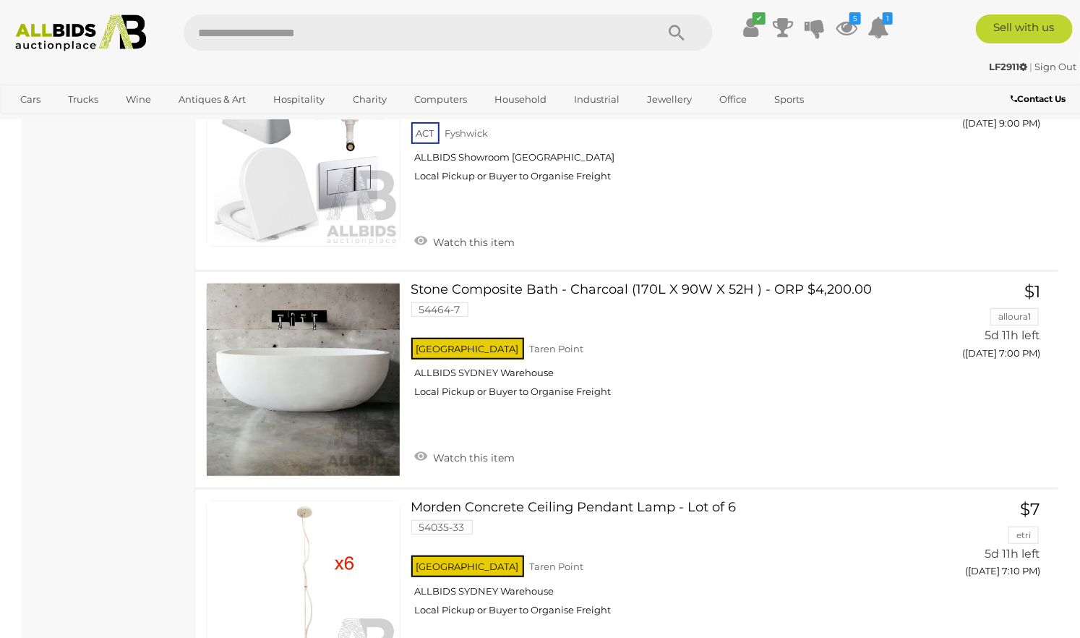
scroll to position [4177, 0]
